Goal: Task Accomplishment & Management: Manage account settings

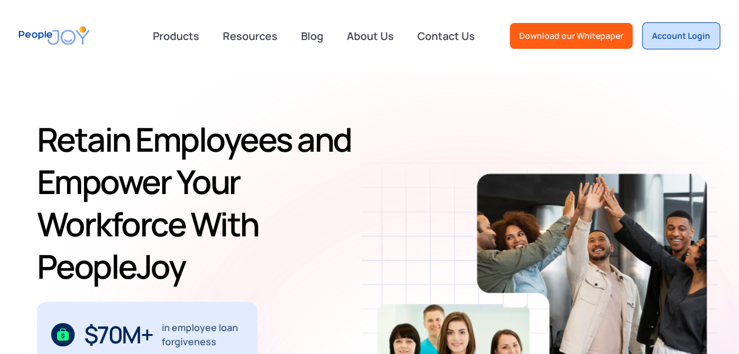
click at [693, 39] on div "Account Login" at bounding box center [681, 36] width 58 height 12
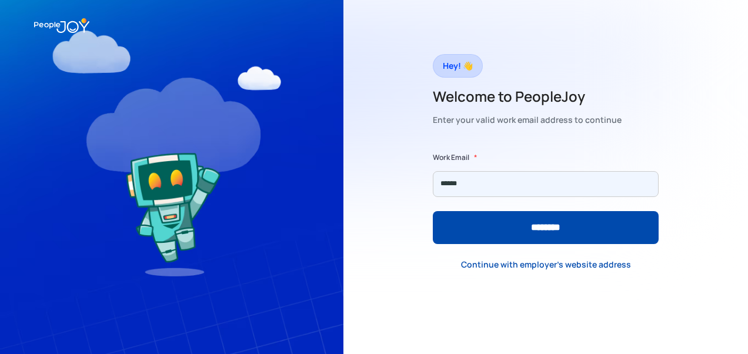
type input "**********"
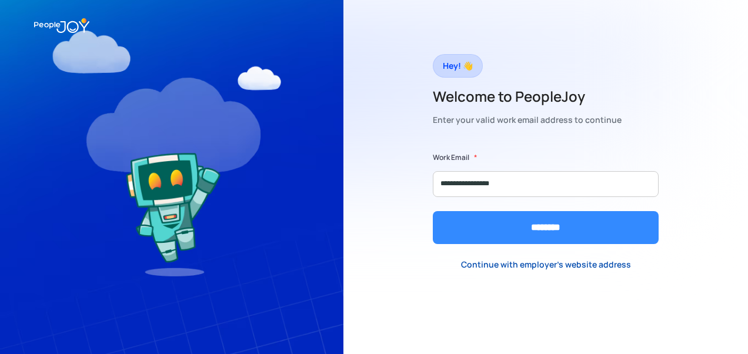
click at [526, 228] on input "********" at bounding box center [546, 227] width 226 height 33
